Goal: Task Accomplishment & Management: Use online tool/utility

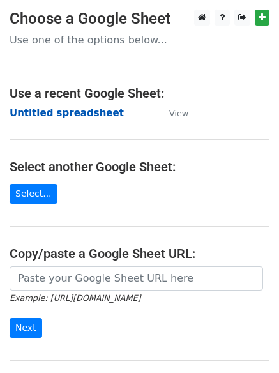
click at [44, 114] on strong "Untitled spreadsheet" at bounding box center [67, 112] width 114 height 11
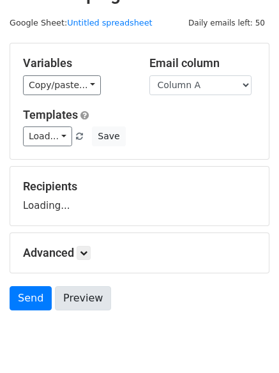
scroll to position [72, 0]
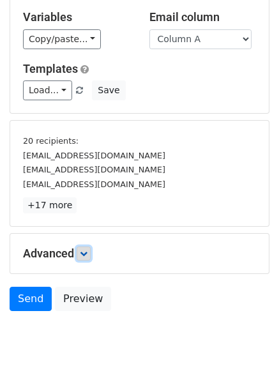
click at [90, 259] on link at bounding box center [84, 253] width 14 height 14
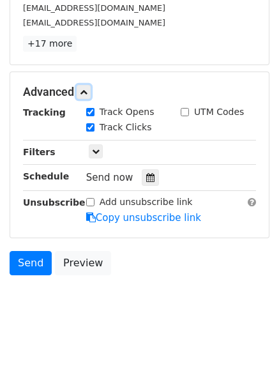
scroll to position [242, 0]
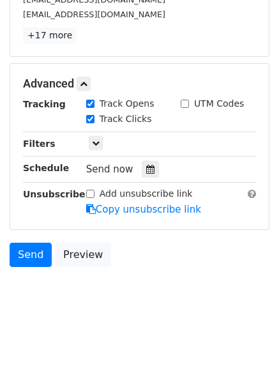
click at [148, 157] on div "Tracking Track Opens UTM Codes Track Clicks Filters Only include spreadsheet ro…" at bounding box center [139, 156] width 233 height 119
drag, startPoint x: 146, startPoint y: 167, endPoint x: 138, endPoint y: 189, distance: 23.8
click at [146, 168] on icon at bounding box center [150, 169] width 8 height 9
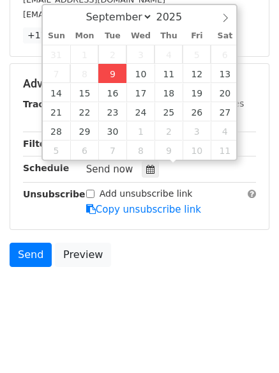
type input "2025-09-09 14:56"
type input "02"
type input "56"
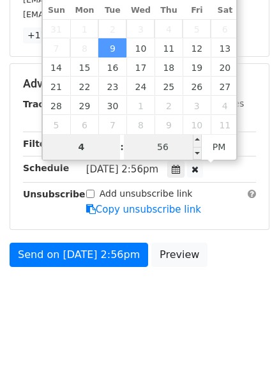
type input "4"
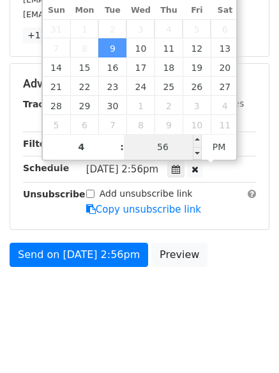
type input "2025-09-09 16:56"
type input "04"
click at [156, 144] on input "56" at bounding box center [163, 147] width 78 height 26
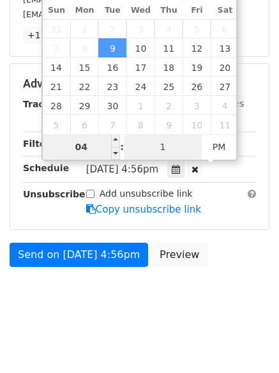
type input "1"
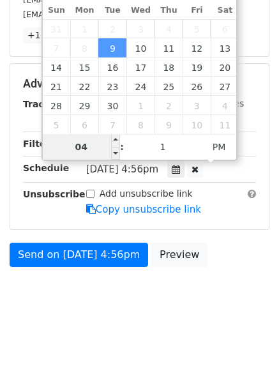
type input "2025-09-09 16:01"
type input "01"
click at [79, 142] on input "04" at bounding box center [82, 147] width 78 height 26
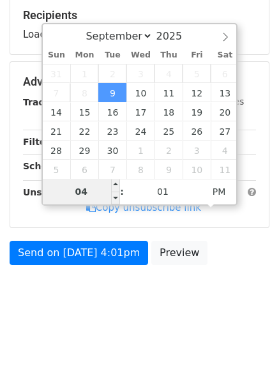
type input "3"
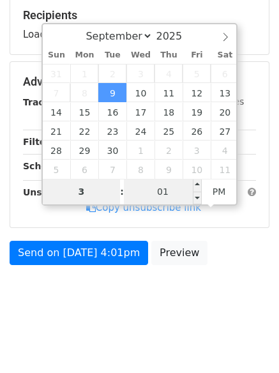
scroll to position [242, 0]
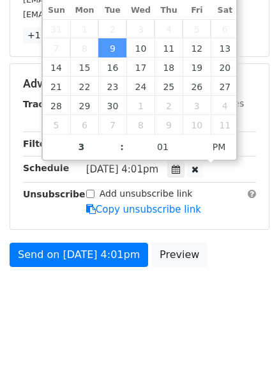
type input "2025-09-09 15:01"
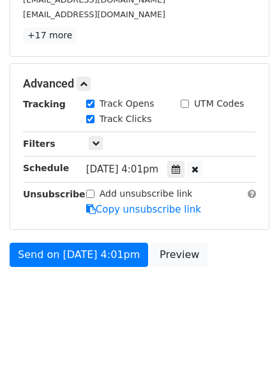
click at [102, 338] on html "New Campaign Daily emails left: 50 Google Sheet: Untitled spreadsheet Variables…" at bounding box center [139, 66] width 279 height 617
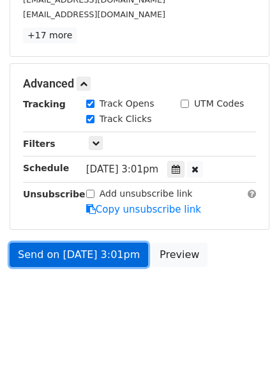
click at [61, 251] on link "Send on Sep 9 at 3:01pm" at bounding box center [79, 255] width 139 height 24
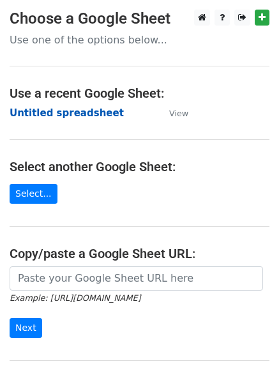
click at [33, 116] on strong "Untitled spreadsheet" at bounding box center [67, 112] width 114 height 11
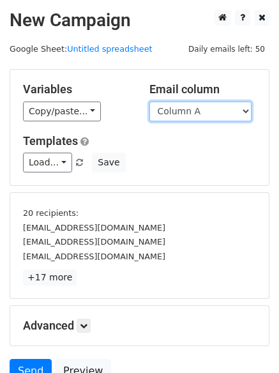
click at [190, 113] on select "Column A Column B Column C Column D Column E Column F" at bounding box center [200, 112] width 102 height 20
select select "Column B"
click at [149, 102] on select "Column A Column B Column C Column D Column E Column F" at bounding box center [200, 112] width 102 height 20
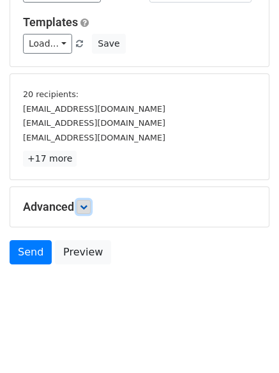
click at [87, 204] on icon at bounding box center [84, 207] width 8 height 8
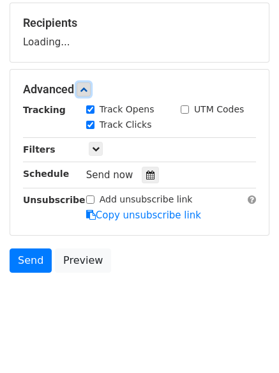
scroll to position [192, 0]
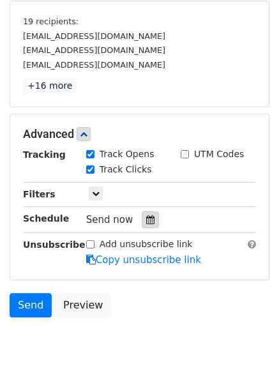
click at [142, 213] on div at bounding box center [150, 219] width 17 height 17
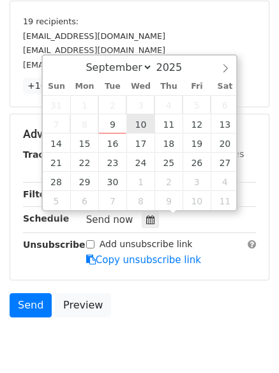
type input "2025-09-10 12:00"
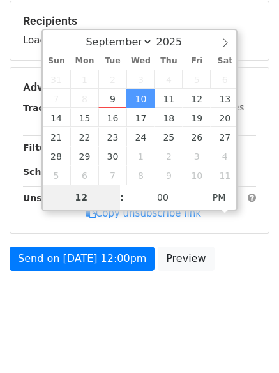
type input "4"
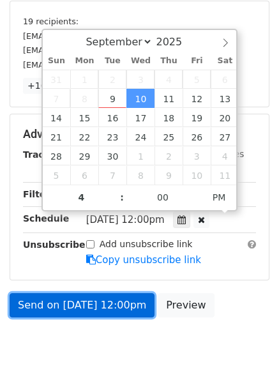
type input "2025-09-10 16:00"
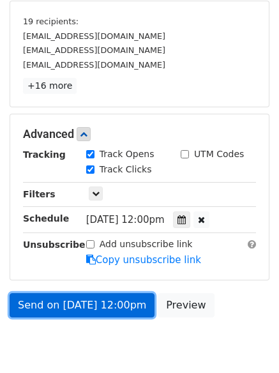
click at [87, 308] on link "Send on Sep 10 at 12:00pm" at bounding box center [82, 305] width 145 height 24
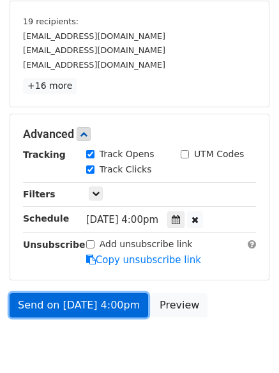
click at [87, 308] on link "Send on Sep 10 at 4:00pm" at bounding box center [79, 305] width 139 height 24
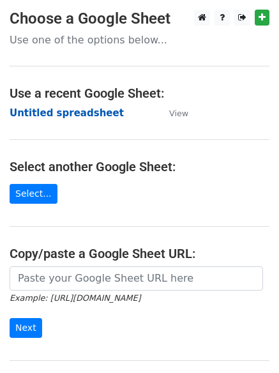
click at [41, 109] on strong "Untitled spreadsheet" at bounding box center [67, 112] width 114 height 11
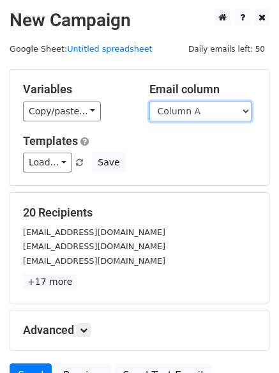
click at [180, 116] on select "Column A Column B Column C Column D Column E Column F" at bounding box center [200, 112] width 102 height 20
select select "Column C"
click at [149, 102] on select "Column A Column B Column C Column D Column E Column F" at bounding box center [200, 112] width 102 height 20
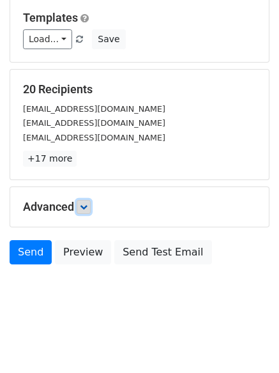
click at [87, 203] on icon at bounding box center [84, 207] width 8 height 8
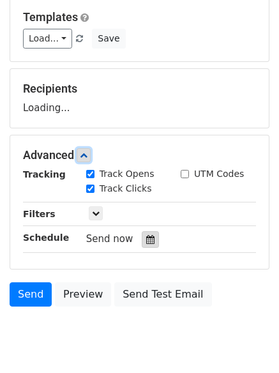
scroll to position [179, 0]
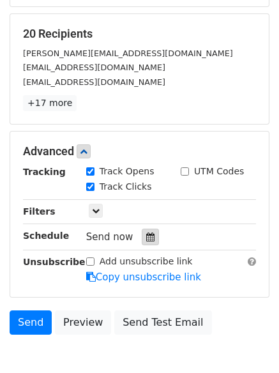
click at [146, 235] on icon at bounding box center [150, 236] width 8 height 9
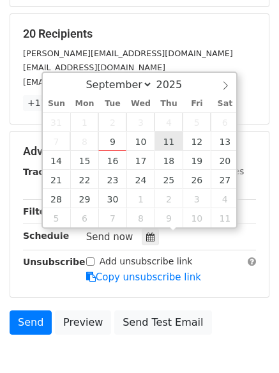
type input "2025-09-11 12:00"
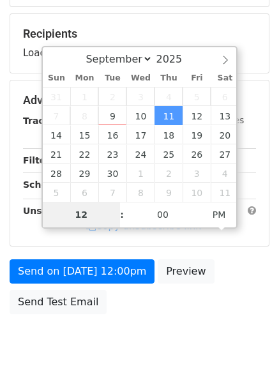
type input "5"
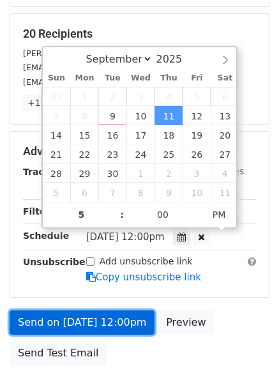
type input "2025-09-11 17:00"
click at [79, 315] on link "Send on Sep 11 at 12:00pm" at bounding box center [82, 322] width 145 height 24
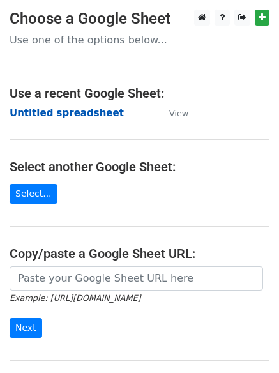
click at [44, 107] on strong "Untitled spreadsheet" at bounding box center [67, 112] width 114 height 11
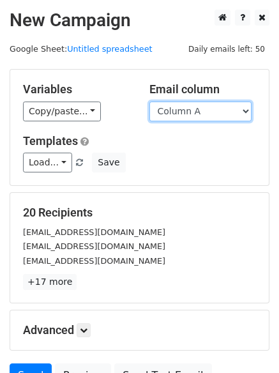
click at [203, 116] on select "Column A Column B Column C Column D Column E Column F" at bounding box center [200, 112] width 102 height 20
select select "Column D"
click at [149, 102] on select "Column A Column B Column C Column D Column E Column F" at bounding box center [200, 112] width 102 height 20
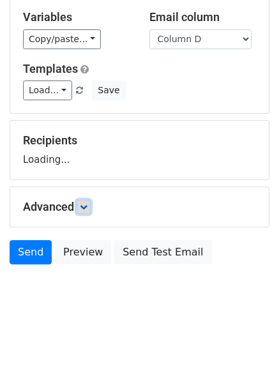
click at [85, 200] on link at bounding box center [84, 207] width 14 height 14
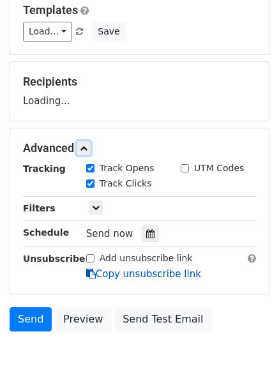
scroll to position [192, 0]
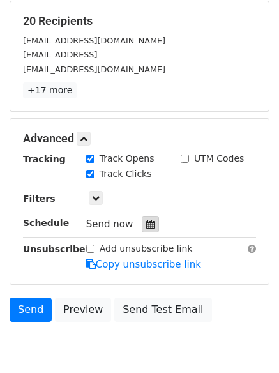
click at [145, 218] on div at bounding box center [150, 224] width 17 height 17
click at [148, 223] on icon at bounding box center [150, 224] width 8 height 9
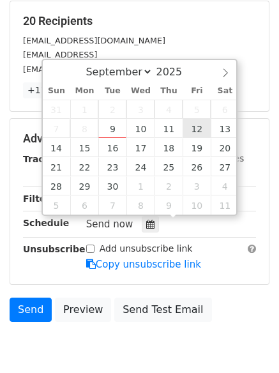
type input "2025-09-12 12:00"
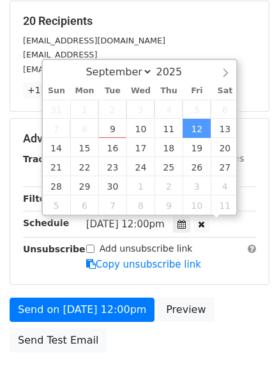
scroll to position [1, 0]
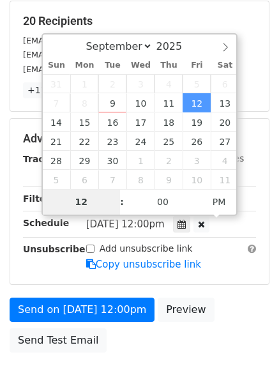
type input "6"
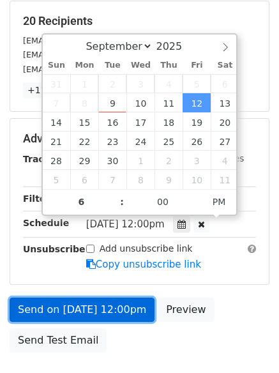
type input "2025-09-12 18:00"
click at [96, 308] on link "Send on Sep 12 at 12:00pm" at bounding box center [82, 309] width 145 height 24
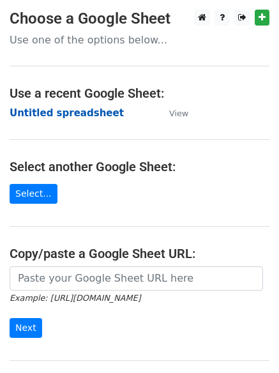
click at [43, 112] on strong "Untitled spreadsheet" at bounding box center [67, 112] width 114 height 11
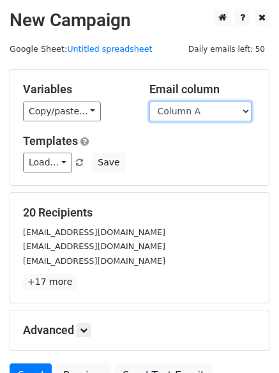
click at [197, 117] on select "Column A Column B Column C Column D Column E Column F" at bounding box center [200, 112] width 102 height 20
click at [197, 116] on select "Column A Column B Column C Column D Column E Column F" at bounding box center [200, 112] width 102 height 20
select select "Column E"
click at [149, 102] on select "Column A Column B Column C Column D Column E Column F" at bounding box center [200, 112] width 102 height 20
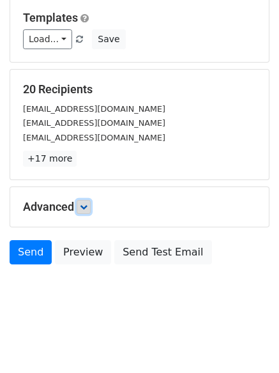
click at [87, 204] on icon at bounding box center [84, 207] width 8 height 8
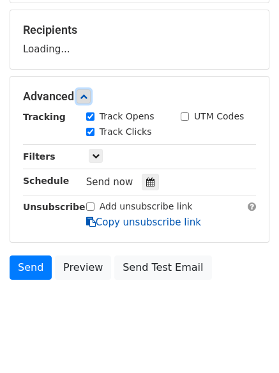
scroll to position [183, 0]
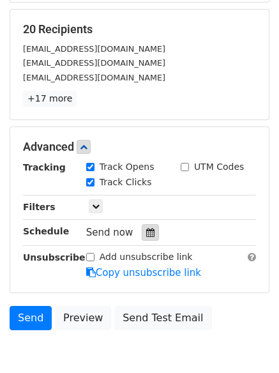
click at [146, 230] on icon at bounding box center [150, 232] width 8 height 9
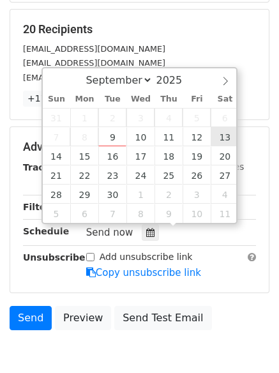
type input "2025-09-13 12:00"
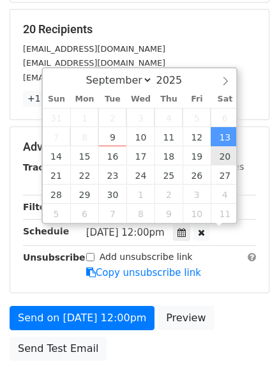
scroll to position [1, 0]
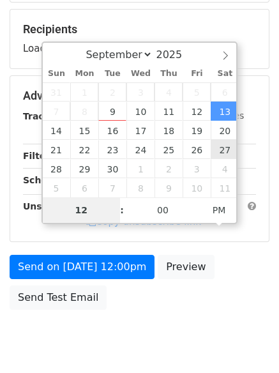
type input "7"
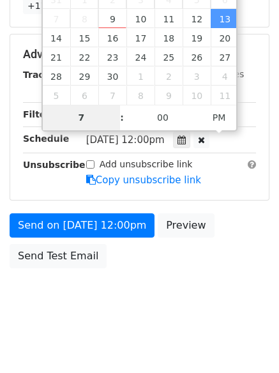
scroll to position [279, 0]
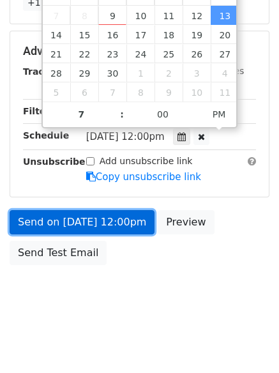
type input "2025-09-13 19:00"
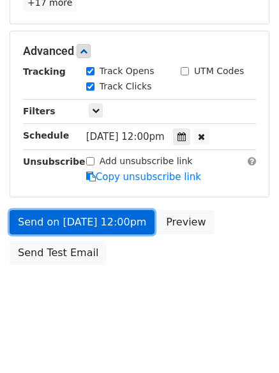
click at [79, 215] on link "Send on Sep 13 at 12:00pm" at bounding box center [82, 222] width 145 height 24
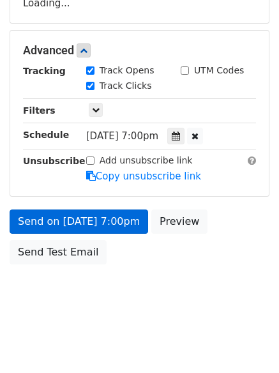
scroll to position [228, 0]
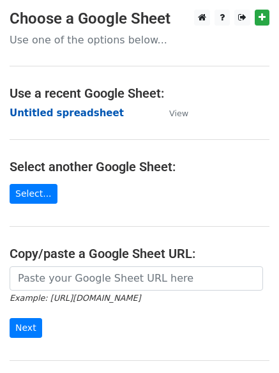
click at [36, 117] on strong "Untitled spreadsheet" at bounding box center [67, 112] width 114 height 11
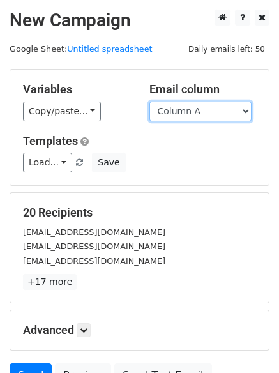
drag, startPoint x: 0, startPoint y: 0, endPoint x: 220, endPoint y: 113, distance: 247.0
click at [220, 113] on select "Column A Column B Column C Column D Column E Column F" at bounding box center [200, 112] width 102 height 20
select select "Column F"
click at [149, 102] on select "Column A Column B Column C Column D Column E Column F" at bounding box center [200, 112] width 102 height 20
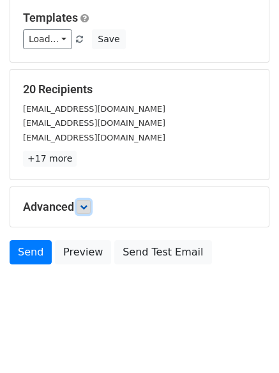
click at [87, 209] on icon at bounding box center [84, 207] width 8 height 8
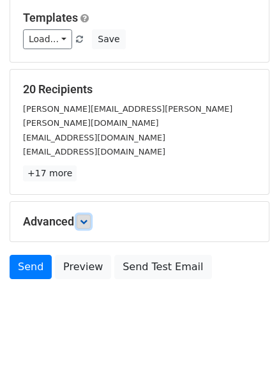
click at [82, 214] on link at bounding box center [84, 221] width 14 height 14
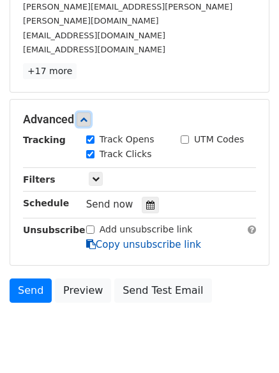
scroll to position [248, 0]
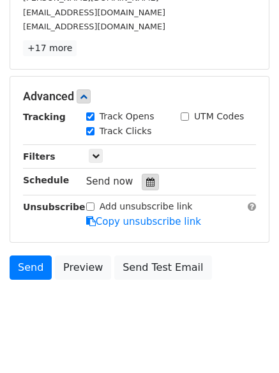
click at [142, 175] on div at bounding box center [150, 182] width 17 height 17
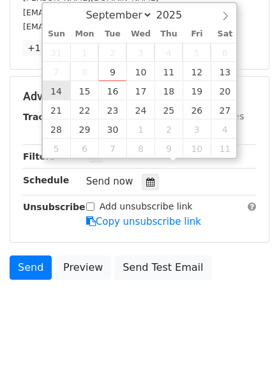
type input "[DATE] 12:00"
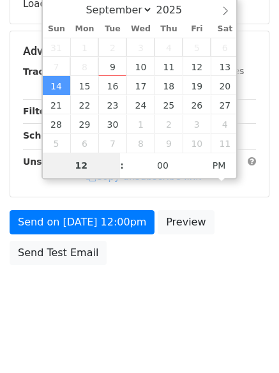
type input "8"
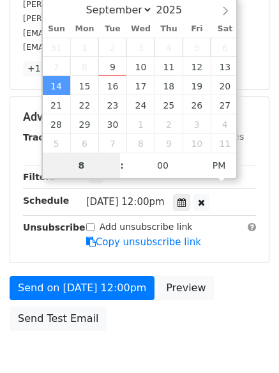
scroll to position [248, 0]
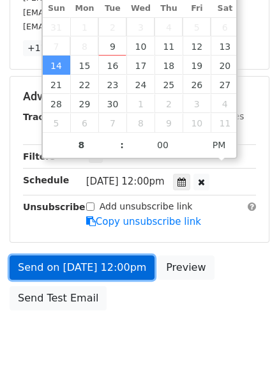
type input "[DATE] 20:00"
click at [84, 255] on link "Send on [DATE] 12:00pm" at bounding box center [82, 267] width 145 height 24
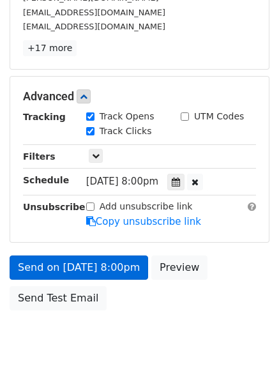
scroll to position [228, 0]
